Goal: Task Accomplishment & Management: Complete application form

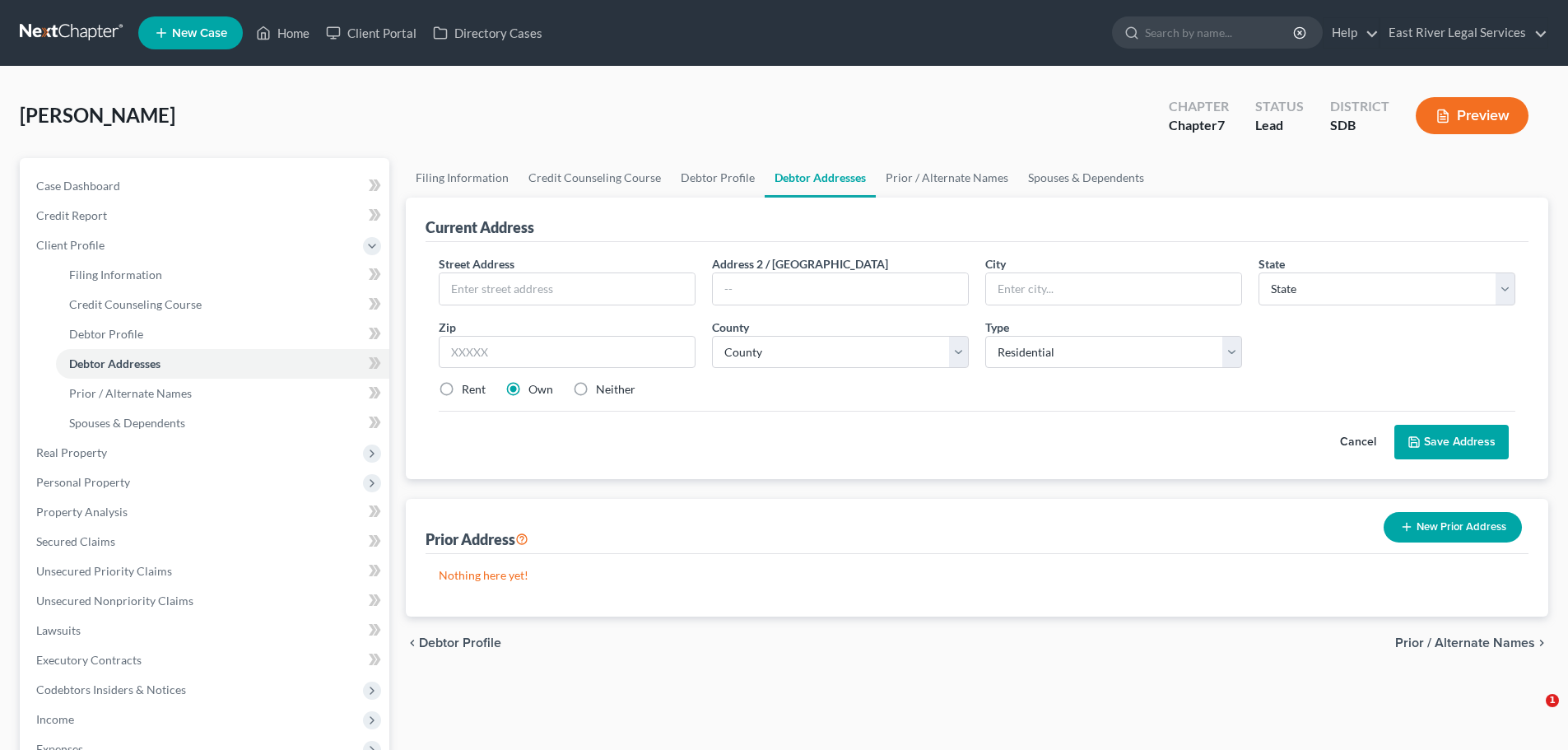
select select "0"
click at [473, 291] on input "text" at bounding box center [567, 288] width 255 height 31
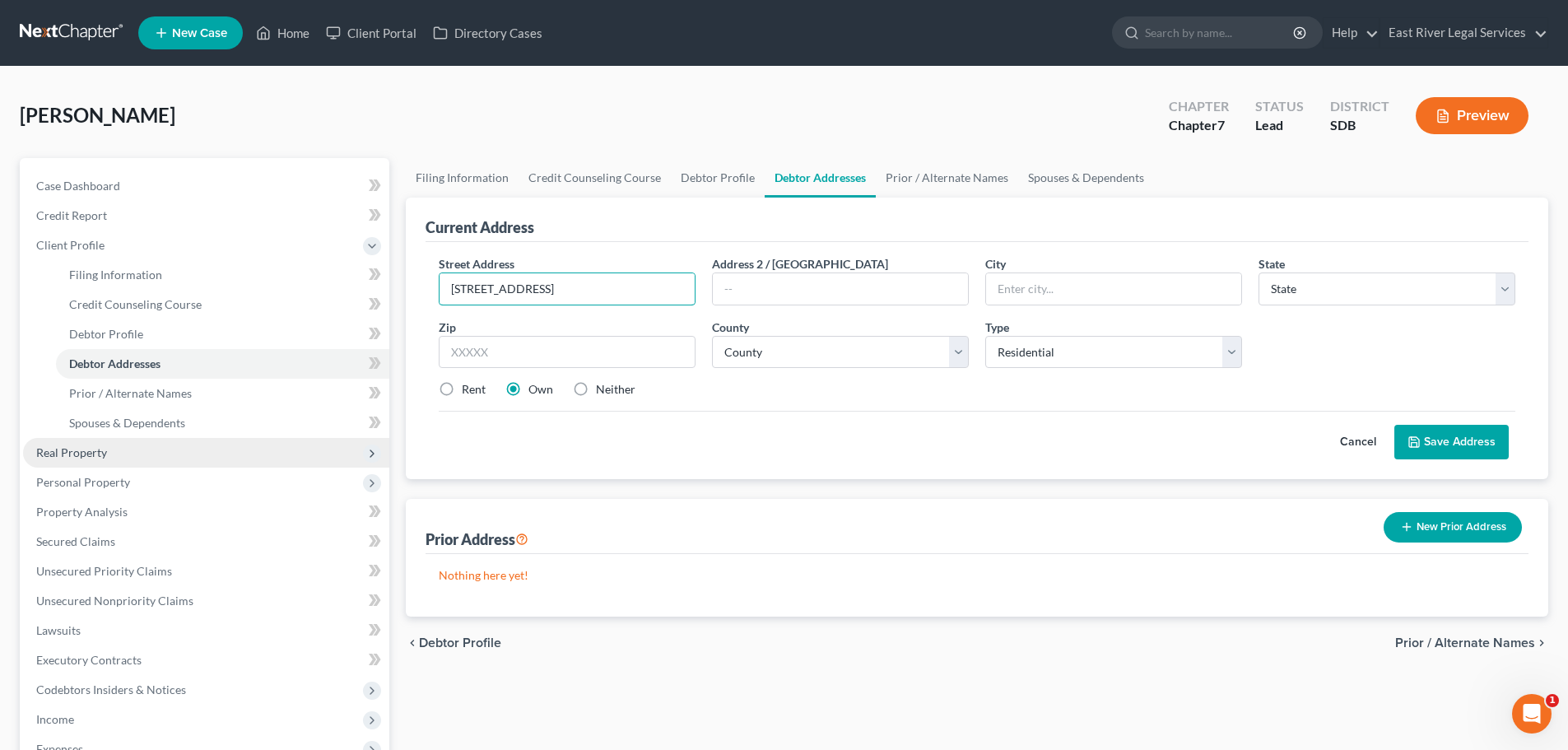
type input "[STREET_ADDRESS]"
type input "[GEOGRAPHIC_DATA]"
select select "43"
type input "57105"
select select "48"
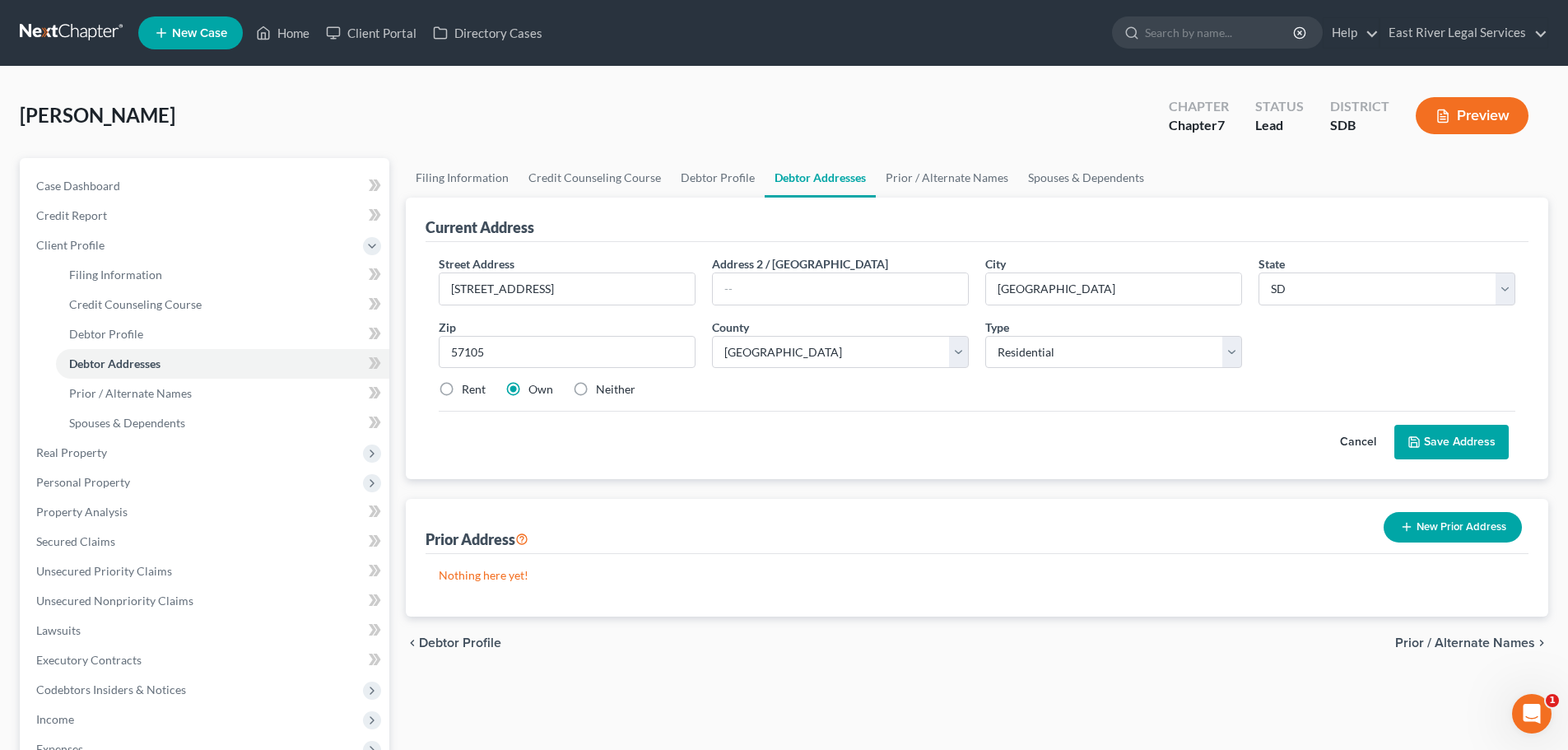
click at [1428, 428] on button "Save Address" at bounding box center [1451, 442] width 114 height 35
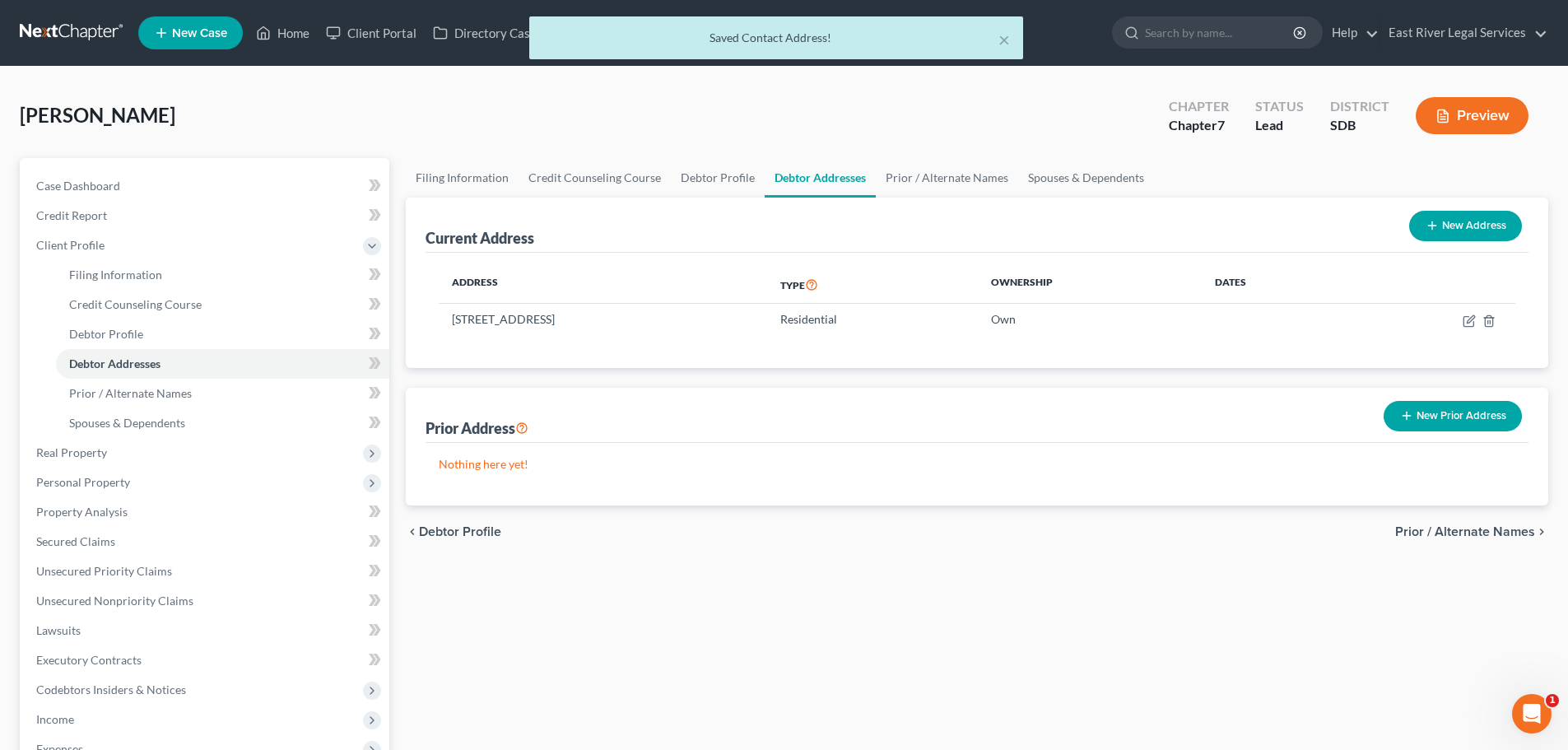
click at [1468, 534] on span "Prior / Alternate Names" at bounding box center [1465, 531] width 140 height 13
